Goal: Task Accomplishment & Management: Complete application form

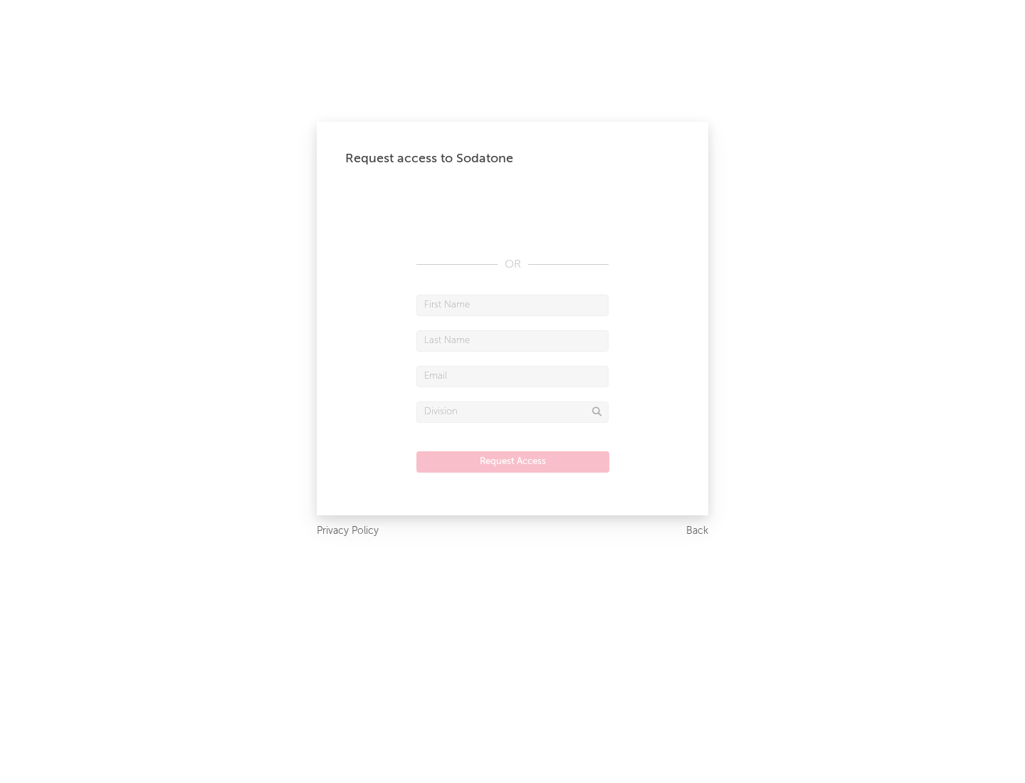
click at [512, 305] on input "text" at bounding box center [512, 305] width 192 height 21
type input "[PERSON_NAME]"
click at [512, 340] on input "text" at bounding box center [512, 340] width 192 height 21
type input "[PERSON_NAME]"
click at [512, 376] on input "text" at bounding box center [512, 376] width 192 height 21
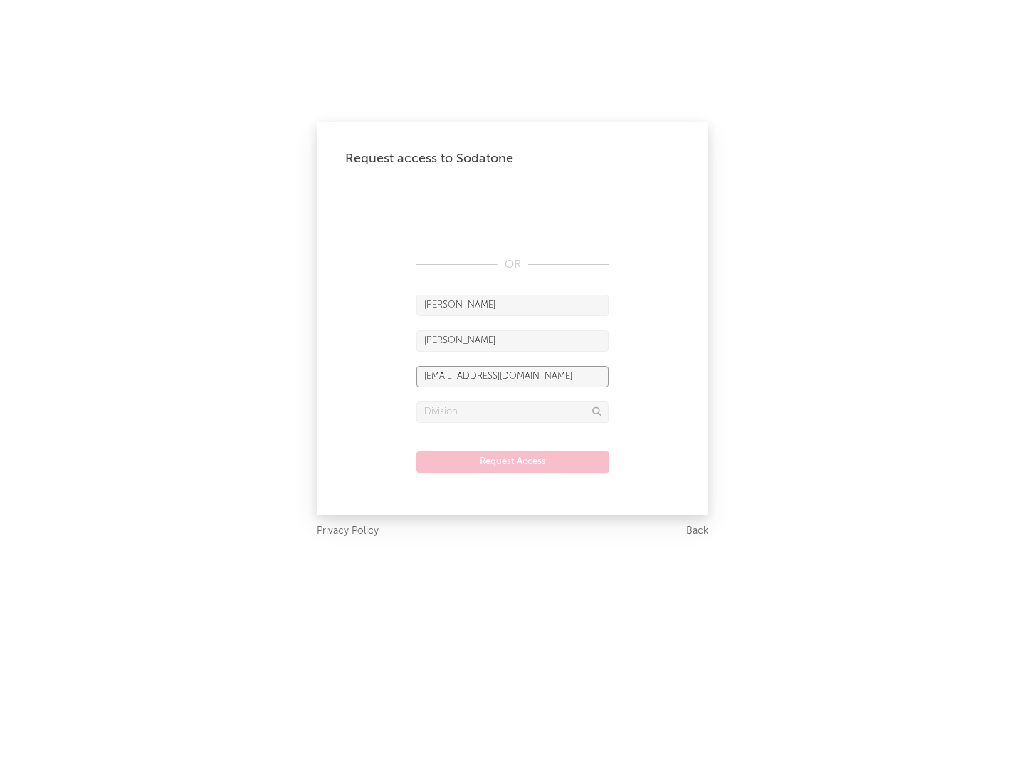
type input "[EMAIL_ADDRESS][DOMAIN_NAME]"
click at [512, 411] on input "text" at bounding box center [512, 411] width 192 height 21
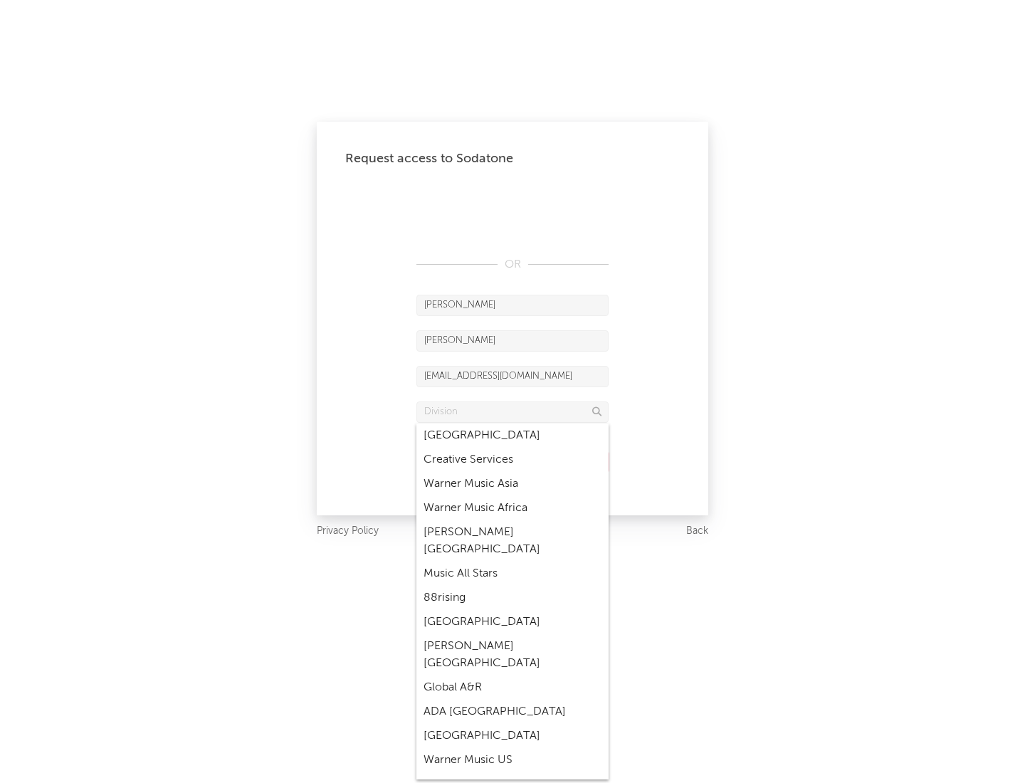
click at [512, 562] on div "Music All Stars" at bounding box center [512, 574] width 192 height 24
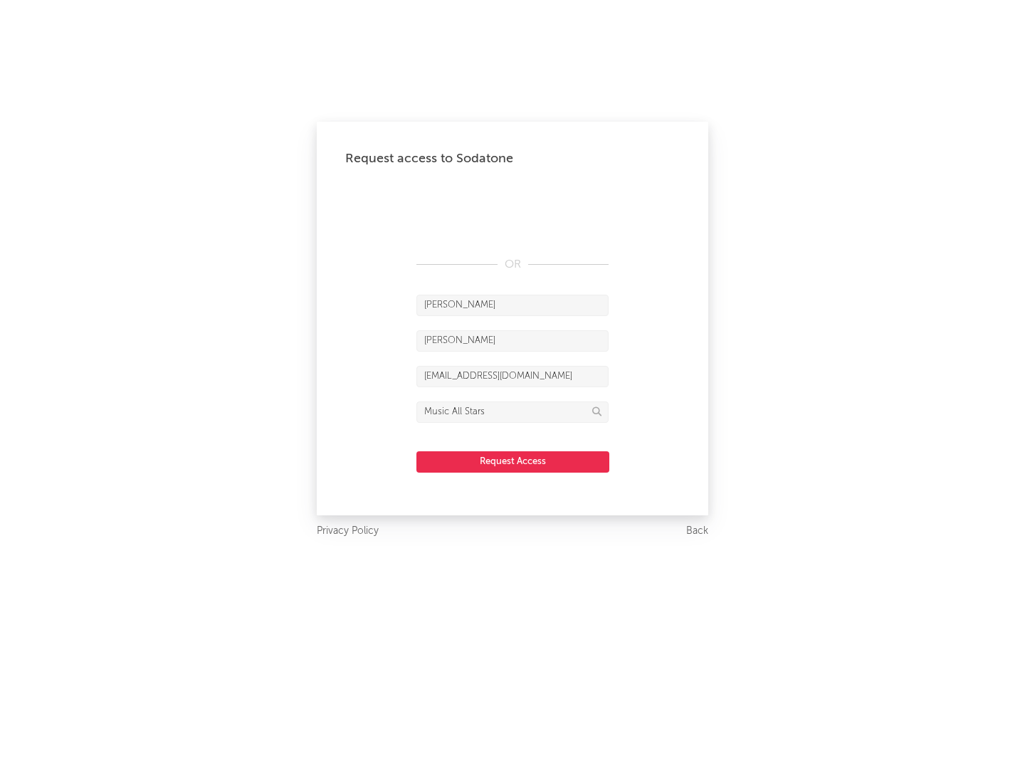
type input "Music All Stars"
click at [512, 461] on button "Request Access" at bounding box center [512, 461] width 193 height 21
